Goal: Information Seeking & Learning: Learn about a topic

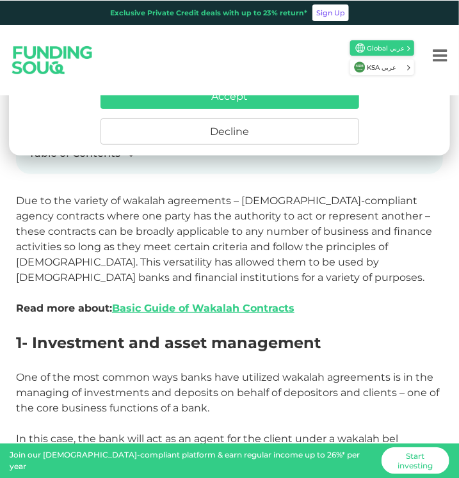
scroll to position [371, 0]
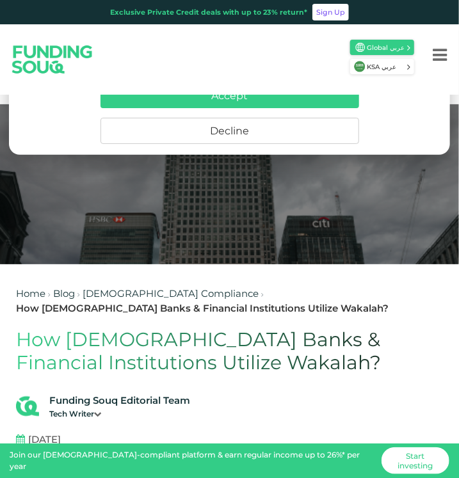
click at [290, 254] on div at bounding box center [229, 184] width 459 height 160
